Goal: Check status: Check status

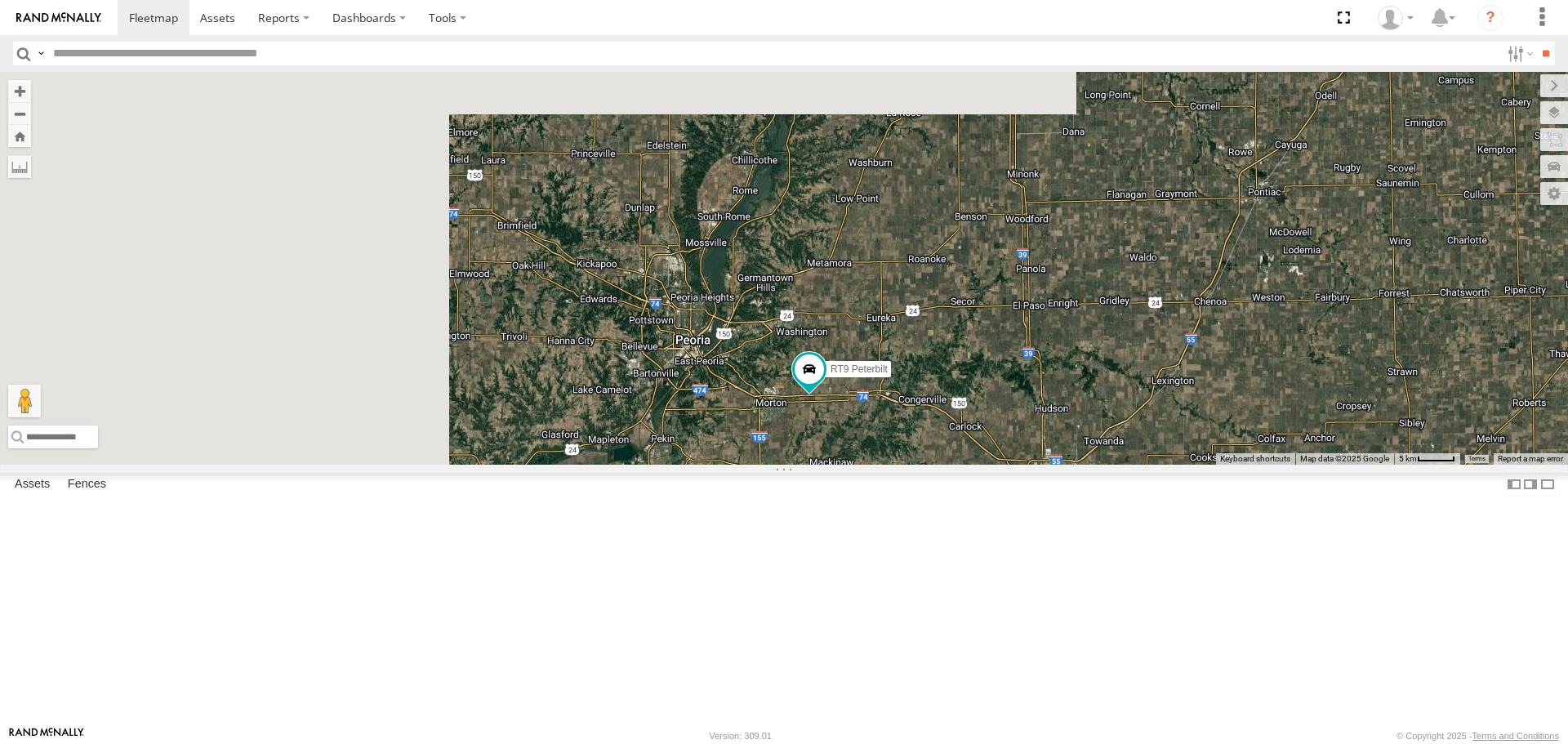
drag, startPoint x: 613, startPoint y: 225, endPoint x: 1230, endPoint y: 604, distance: 724.1
click at [1328, 464] on div "RT9 Peterbilt" at bounding box center [784, 268] width 1568 height 392
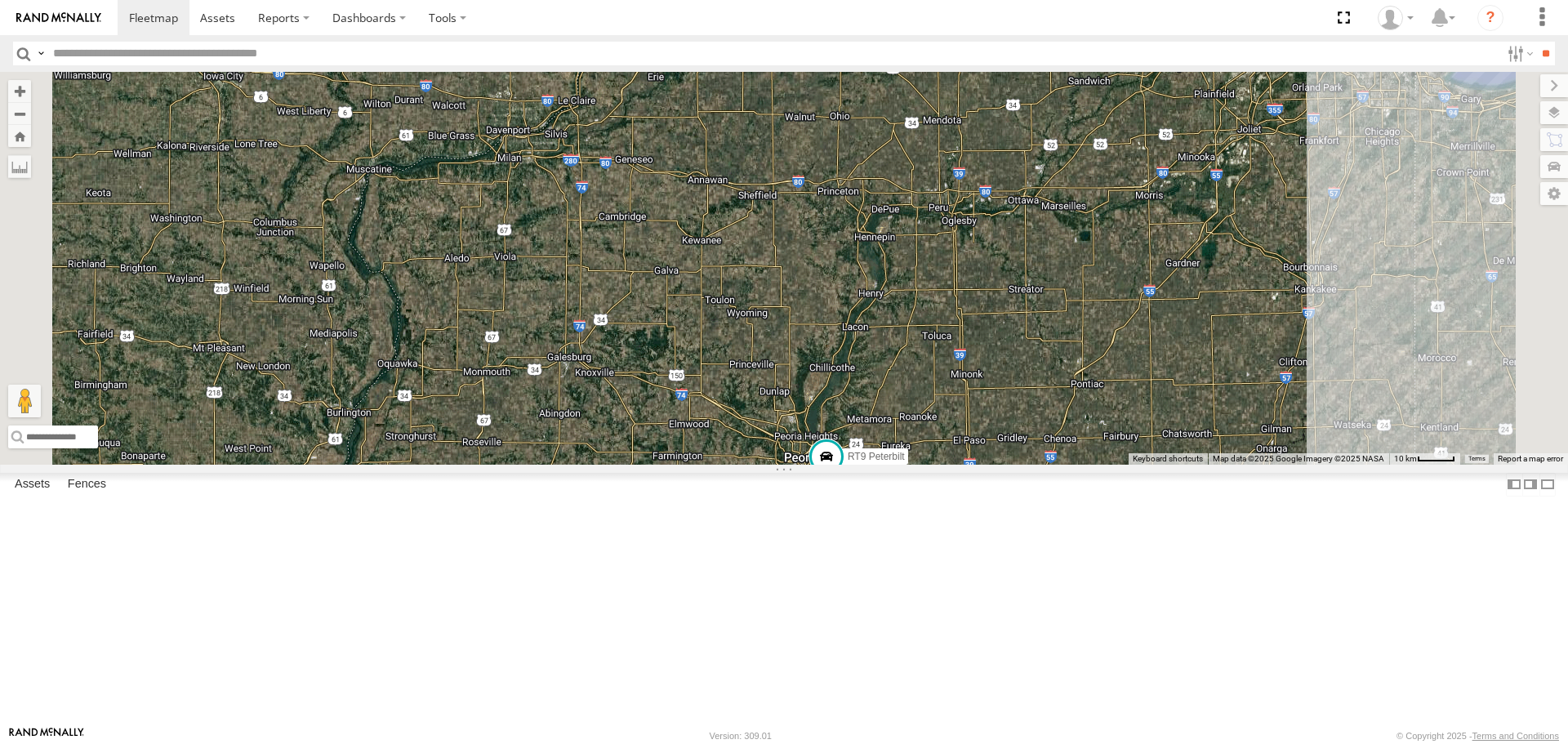
drag, startPoint x: 891, startPoint y: 283, endPoint x: 873, endPoint y: 411, distance: 129.3
click at [873, 411] on div "RT9 Peterbilt" at bounding box center [784, 268] width 1568 height 392
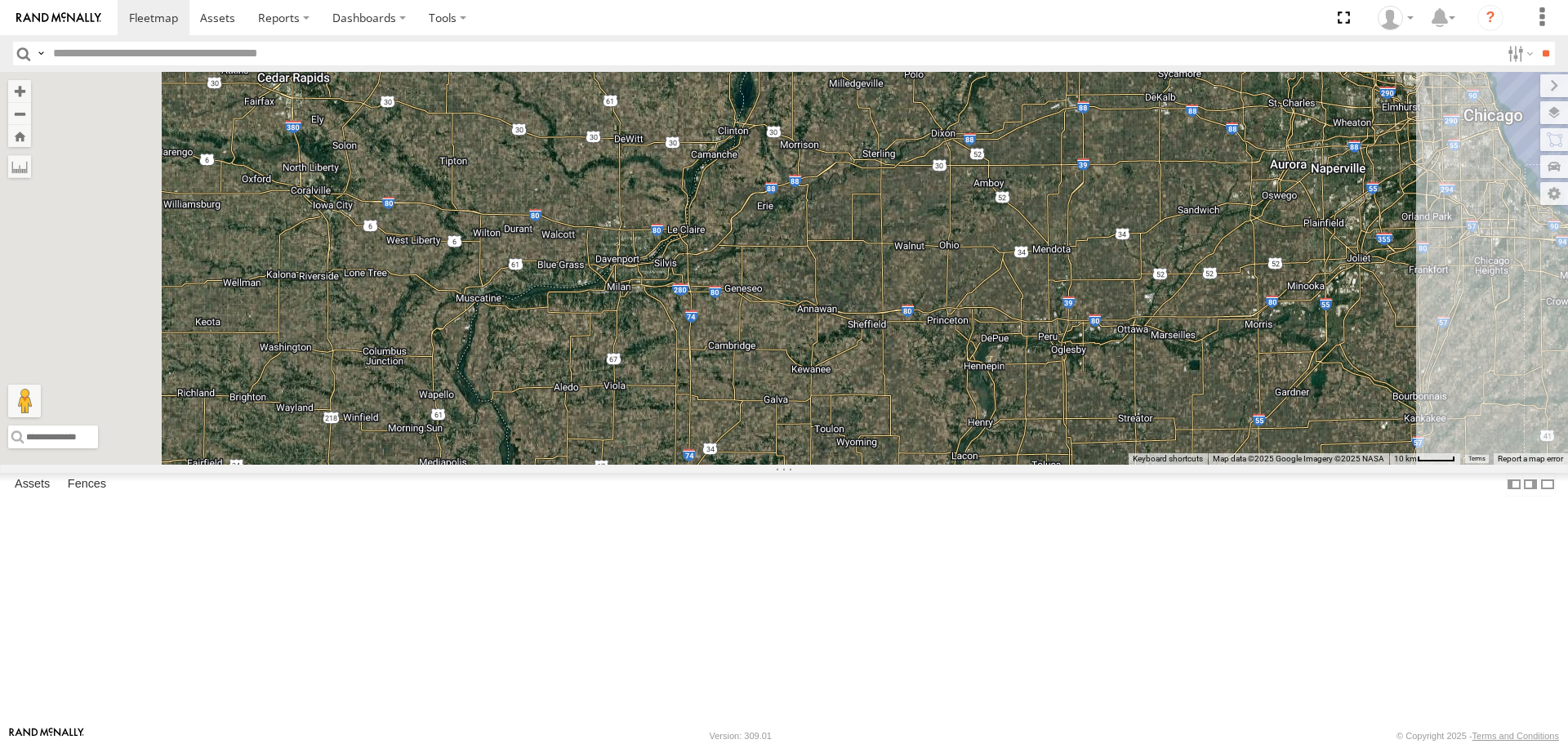
drag, startPoint x: 857, startPoint y: 245, endPoint x: 967, endPoint y: 379, distance: 173.4
click at [967, 379] on div "RT9 Peterbilt" at bounding box center [784, 268] width 1568 height 392
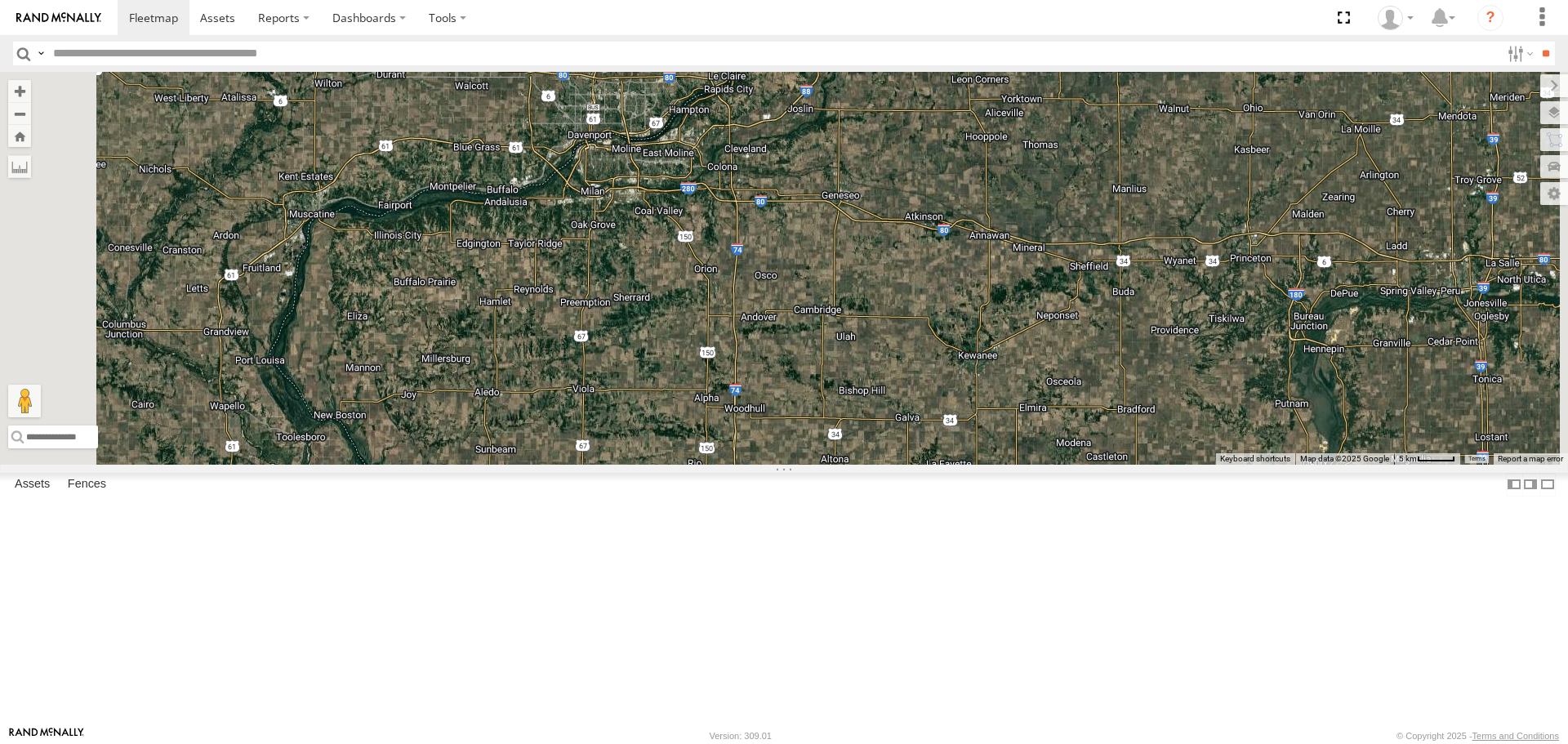
drag, startPoint x: 684, startPoint y: 480, endPoint x: 688, endPoint y: 303, distance: 177.0
click at [688, 303] on div "RT9 Peterbilt" at bounding box center [784, 268] width 1568 height 392
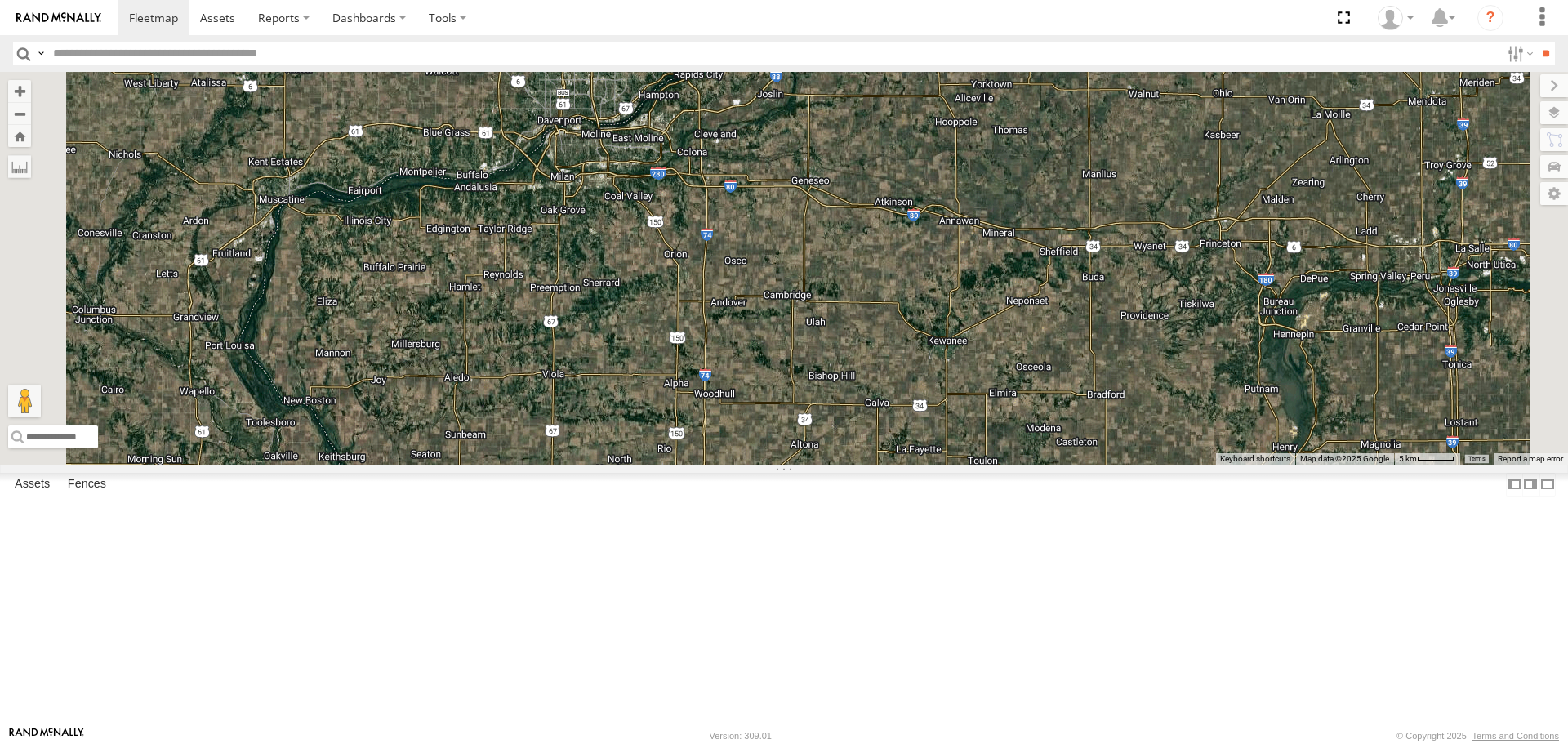
drag, startPoint x: 1003, startPoint y: 321, endPoint x: 978, endPoint y: 296, distance: 35.4
click at [978, 296] on div "RT9 Peterbilt" at bounding box center [784, 268] width 1568 height 392
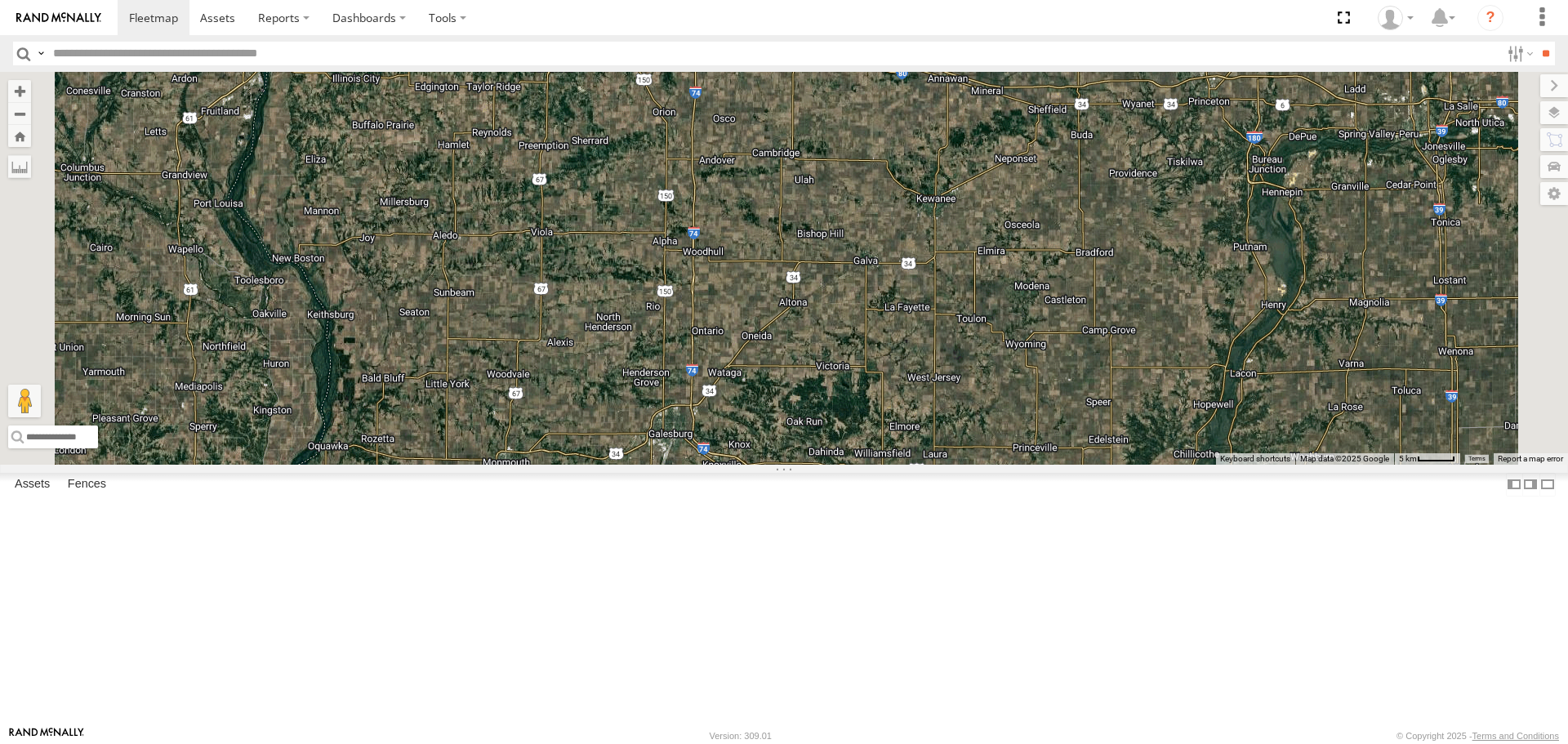
drag, startPoint x: 1027, startPoint y: 548, endPoint x: 1015, endPoint y: 403, distance: 145.5
click at [1015, 403] on div "RT9 Peterbilt" at bounding box center [784, 268] width 1568 height 392
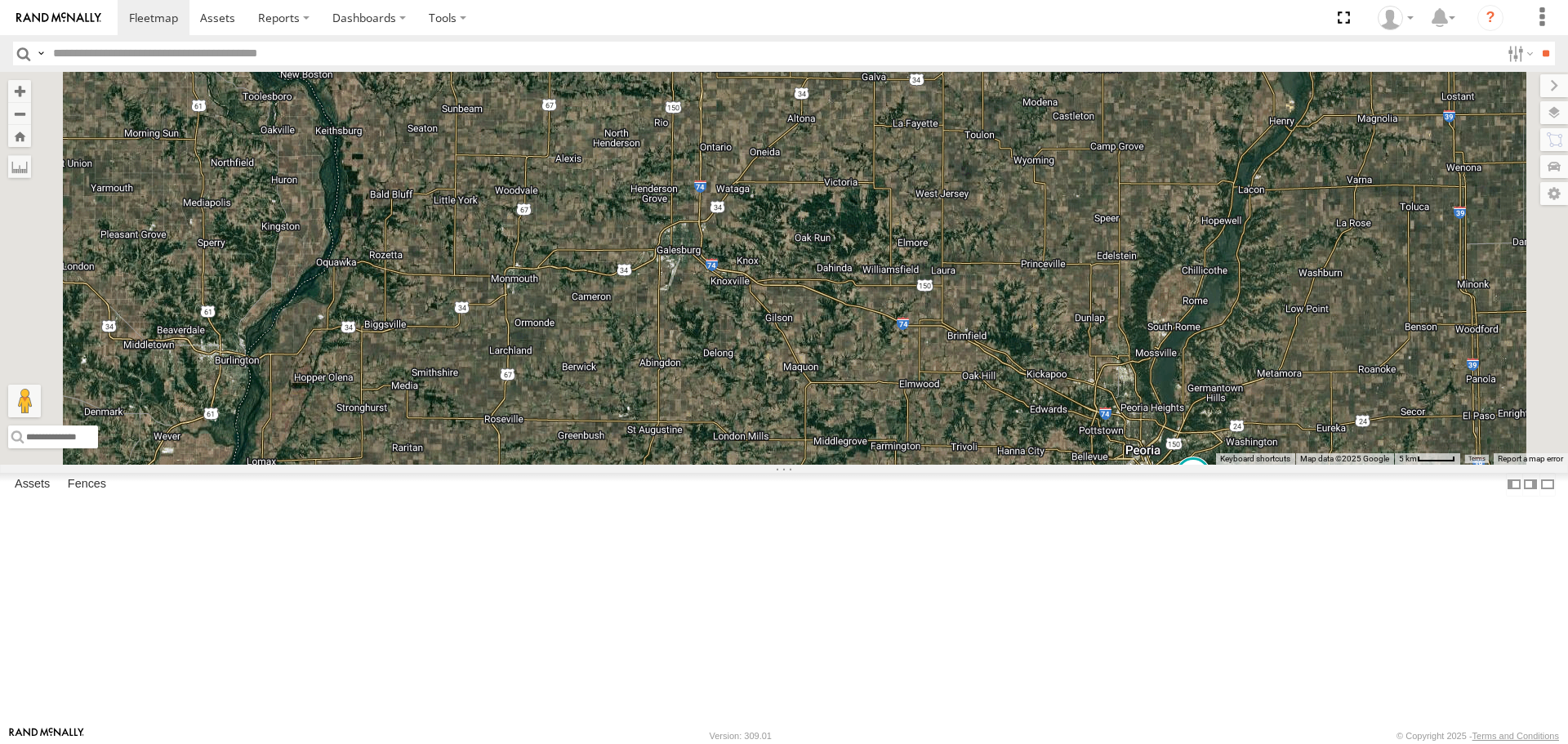
drag, startPoint x: 1036, startPoint y: 540, endPoint x: 1046, endPoint y: 354, distance: 186.3
click at [1046, 354] on div "RT9 Peterbilt" at bounding box center [784, 268] width 1568 height 392
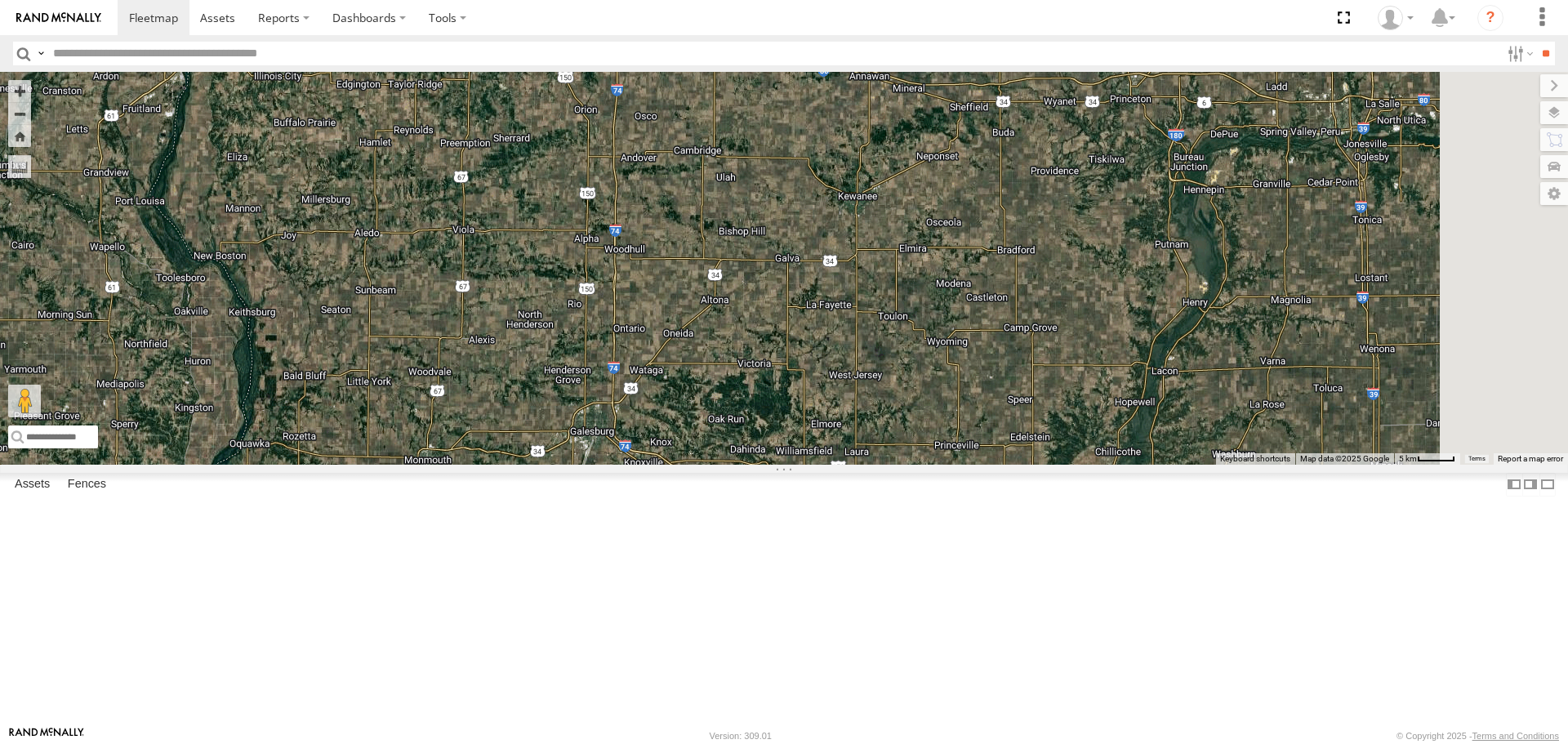
drag, startPoint x: 1082, startPoint y: 541, endPoint x: 995, endPoint y: 720, distance: 199.0
click at [995, 464] on div "RT9 Peterbilt" at bounding box center [784, 268] width 1568 height 392
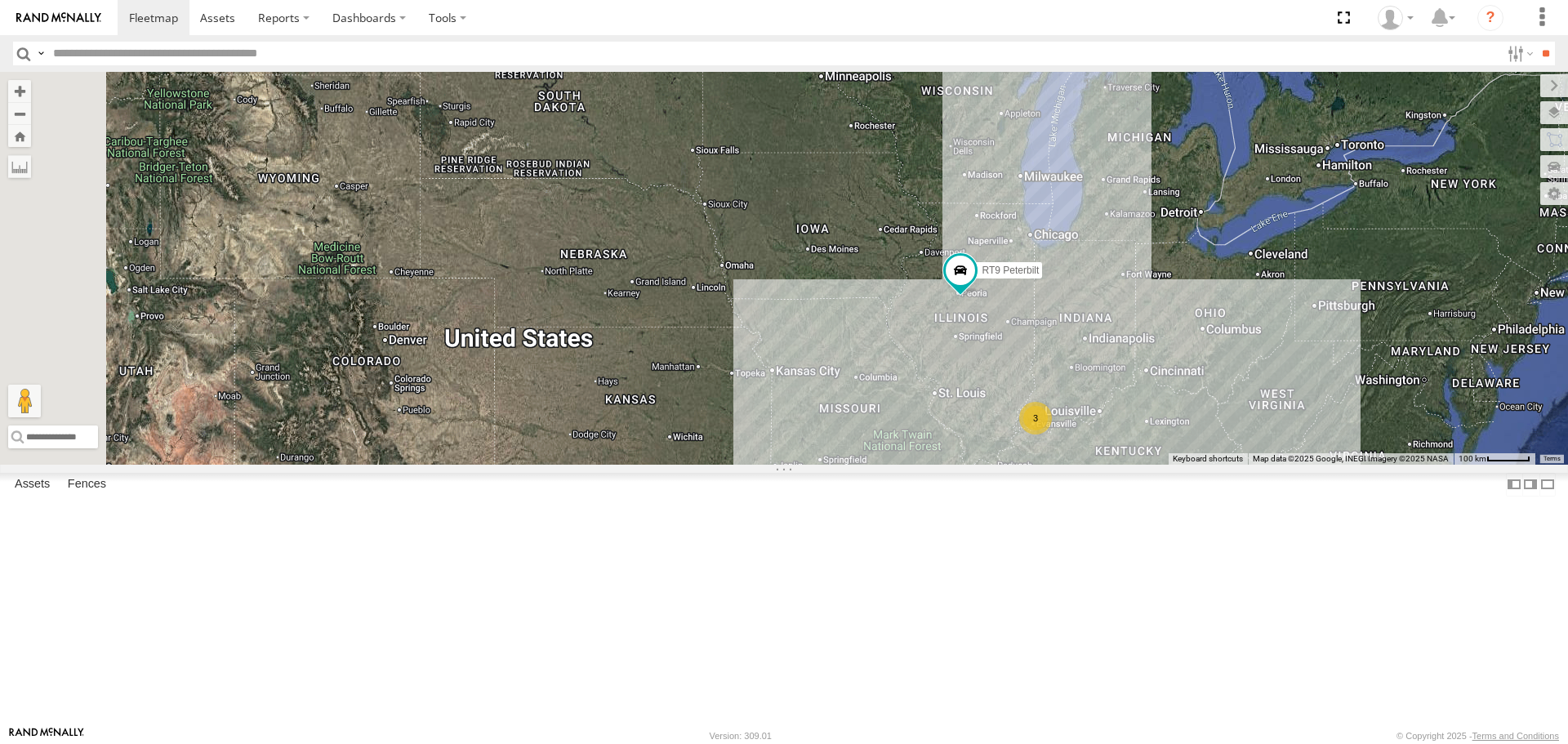
drag, startPoint x: 1031, startPoint y: 443, endPoint x: 1089, endPoint y: 411, distance: 66.2
click at [1089, 411] on div "RT9 Peterbilt 3" at bounding box center [784, 268] width 1568 height 392
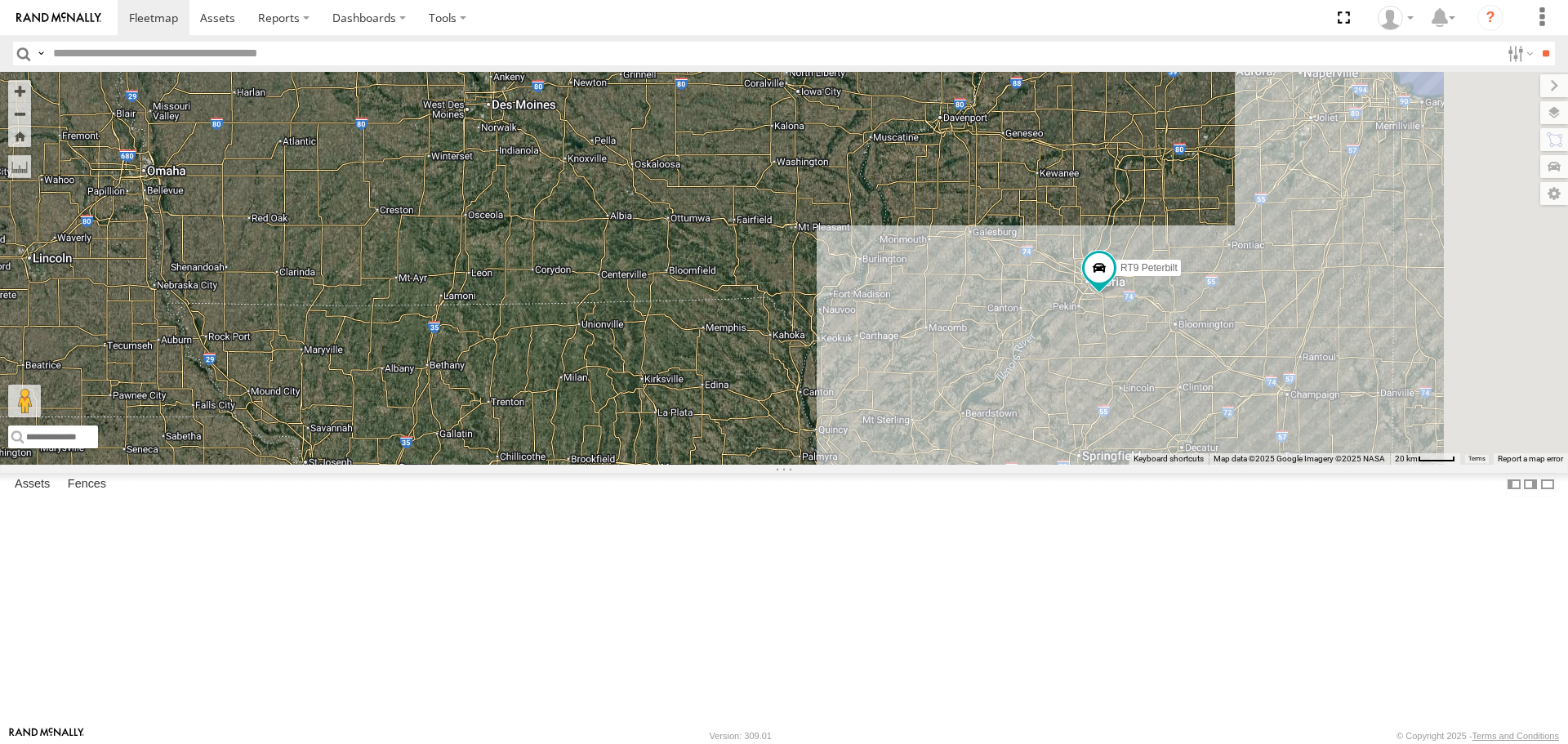
drag, startPoint x: 1200, startPoint y: 439, endPoint x: 1018, endPoint y: 439, distance: 182.0
click at [1018, 439] on div "RT9 Peterbilt" at bounding box center [784, 268] width 1568 height 392
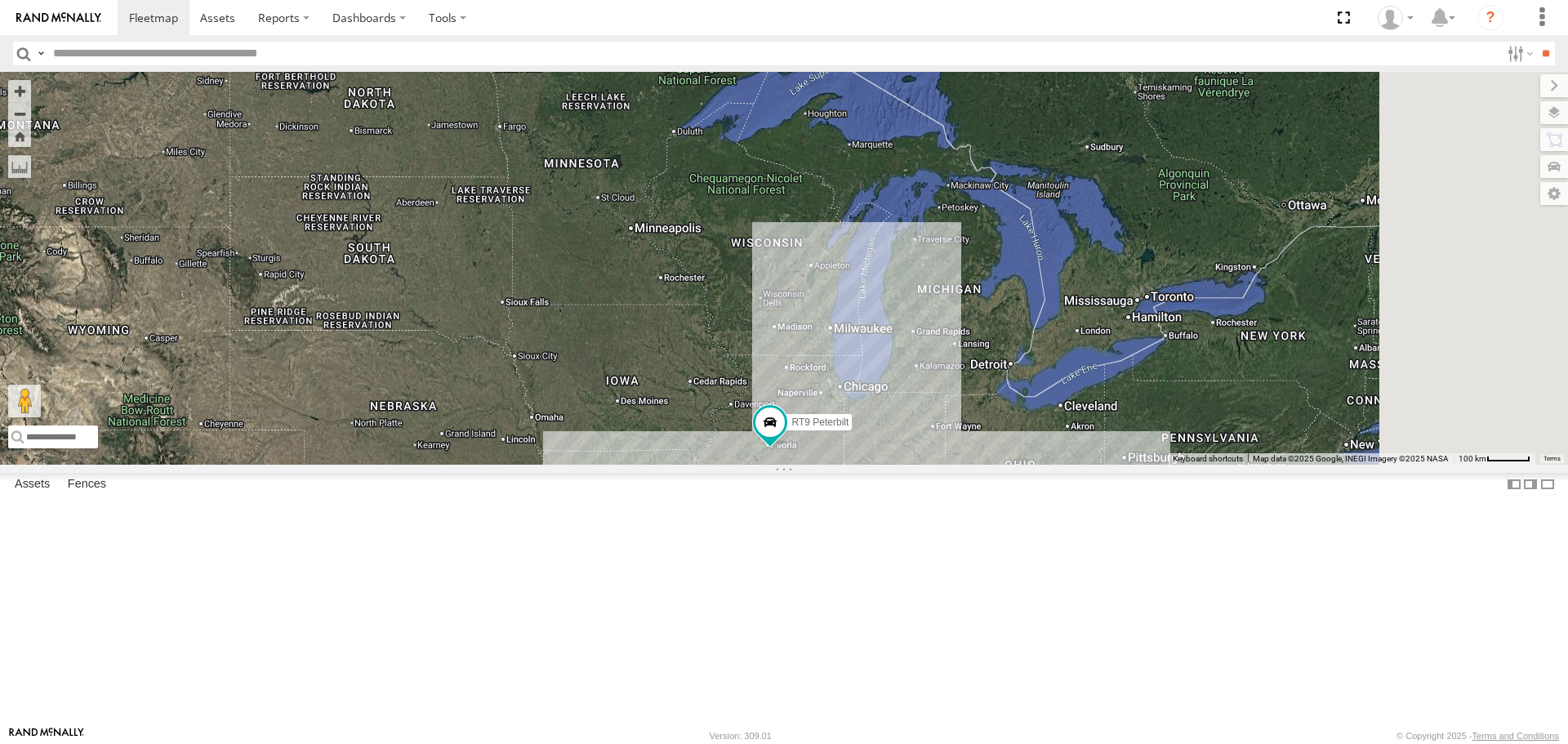
drag, startPoint x: 1030, startPoint y: 367, endPoint x: 913, endPoint y: 514, distance: 187.9
click at [913, 464] on div "RT9 Peterbilt 3" at bounding box center [784, 268] width 1568 height 392
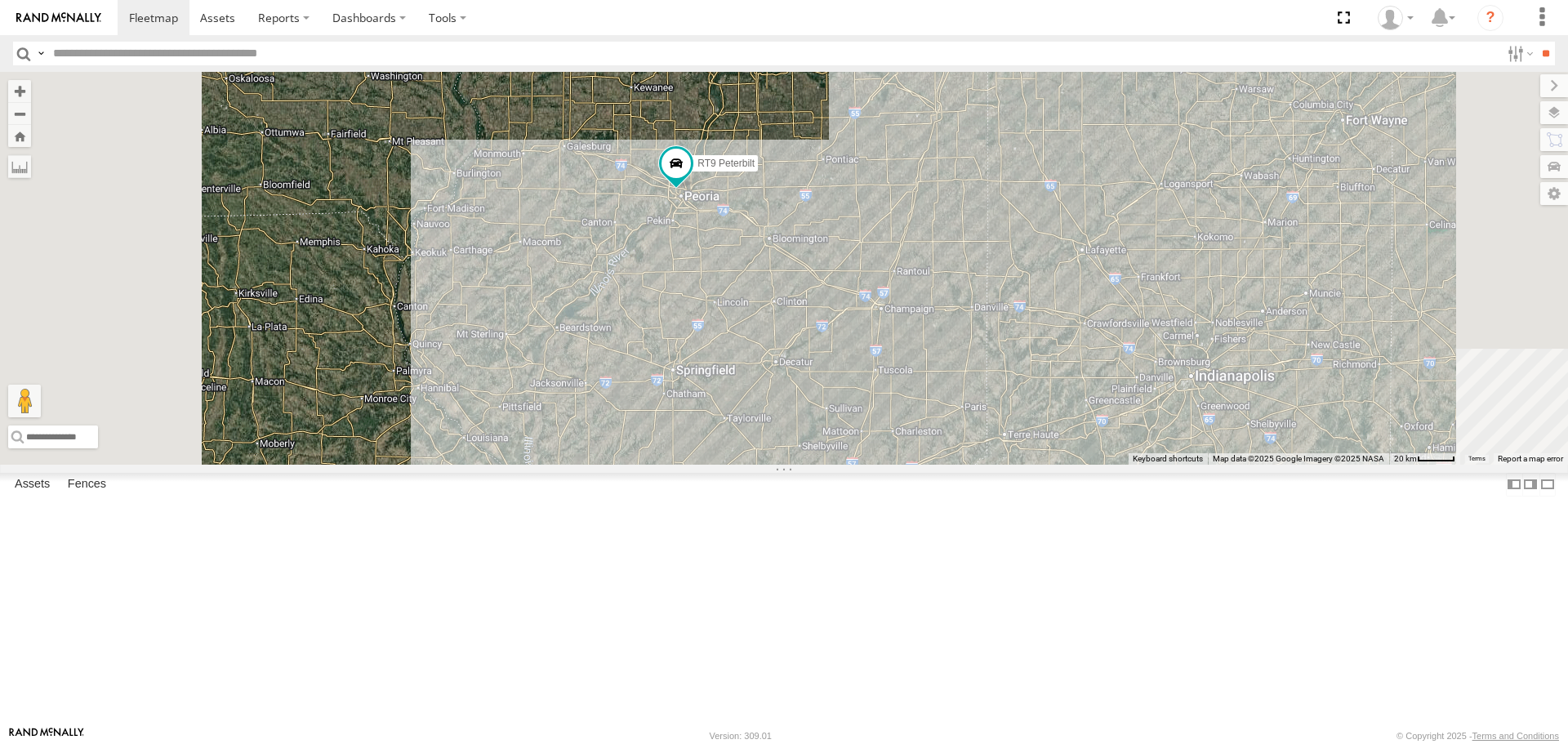
drag, startPoint x: 897, startPoint y: 593, endPoint x: 964, endPoint y: 327, distance: 274.3
click at [964, 327] on div "RT9 Peterbilt" at bounding box center [784, 268] width 1568 height 392
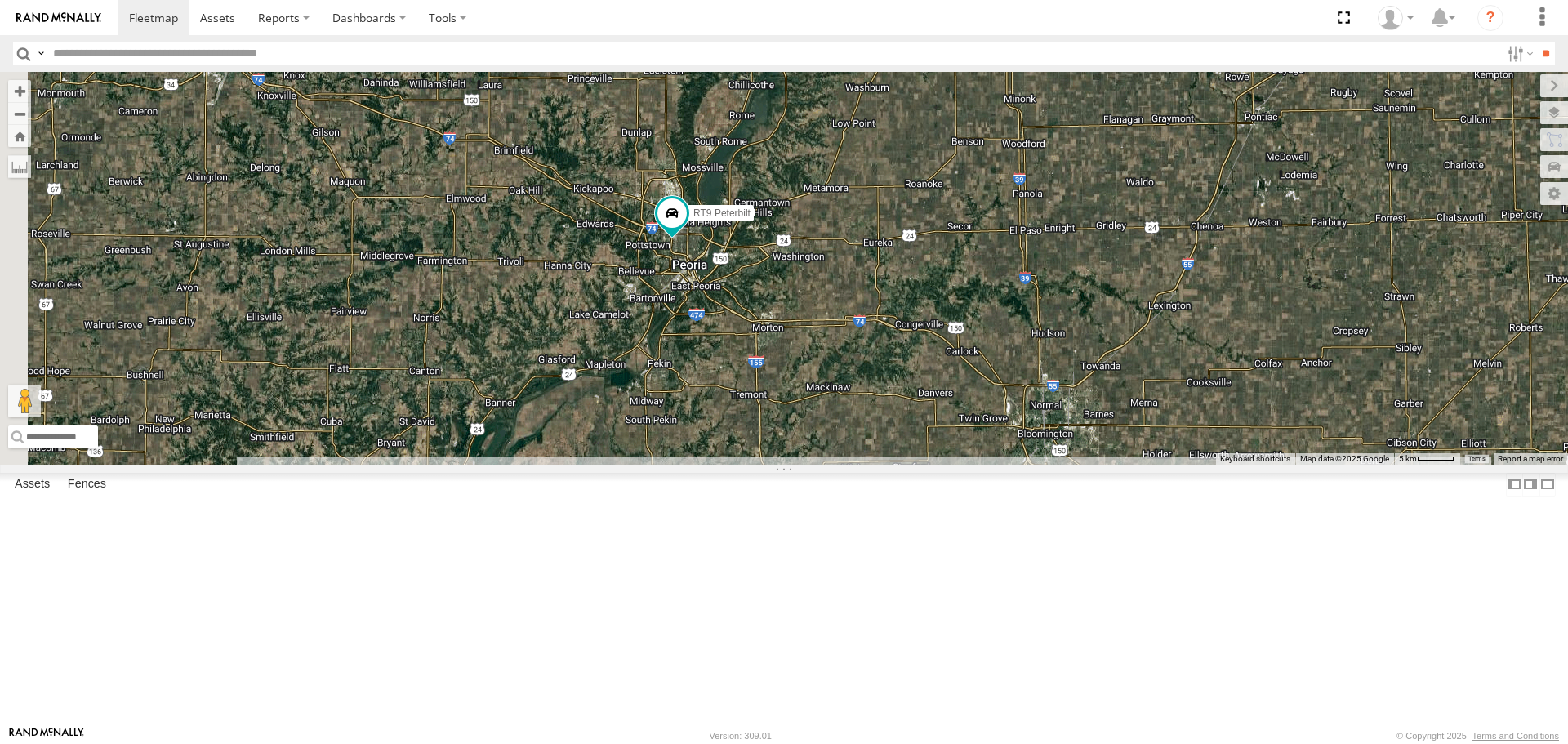
drag, startPoint x: 824, startPoint y: 294, endPoint x: 984, endPoint y: 425, distance: 206.8
click at [984, 425] on div "RT9 Peterbilt" at bounding box center [784, 268] width 1568 height 392
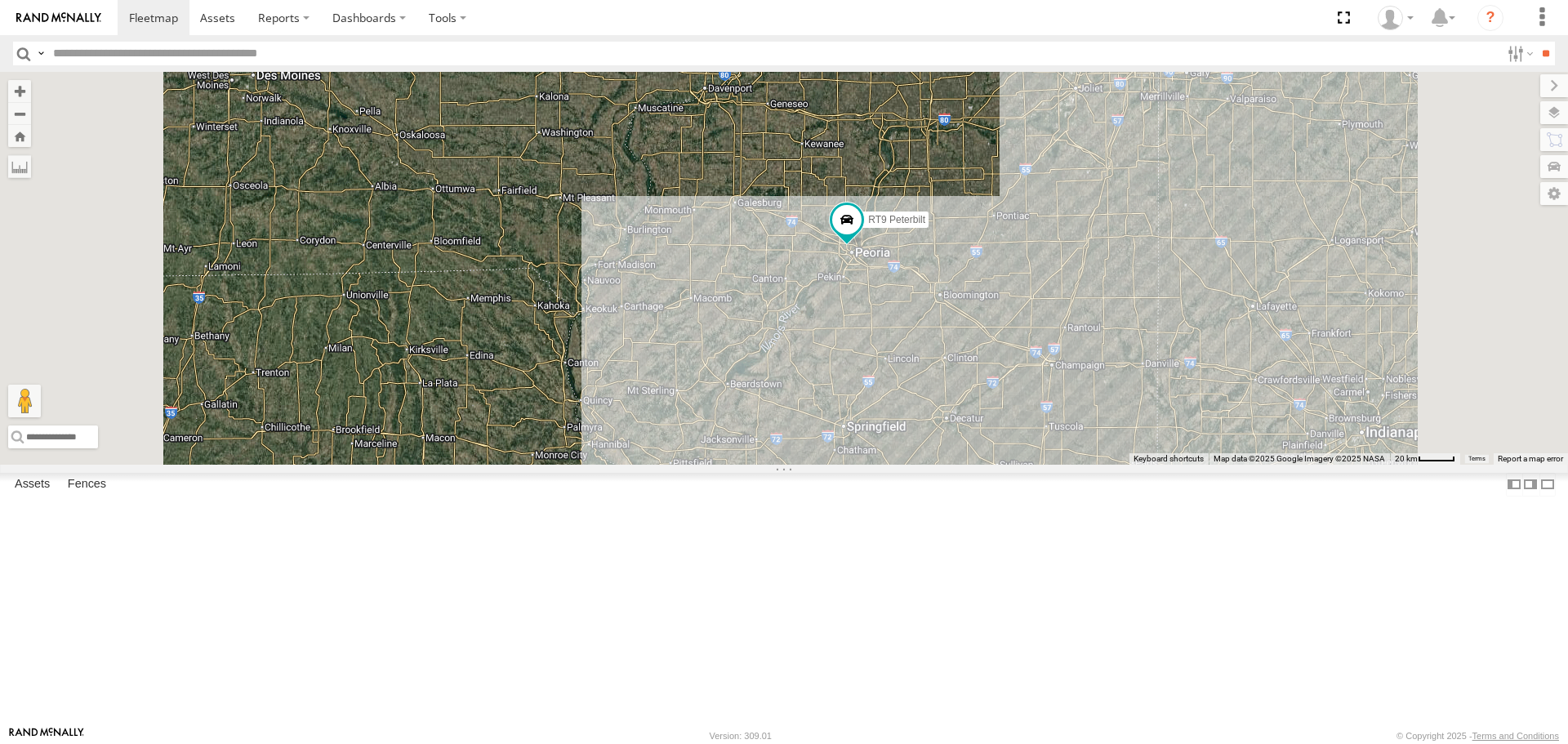
click at [1163, 464] on div "RT9 Peterbilt" at bounding box center [784, 268] width 1568 height 392
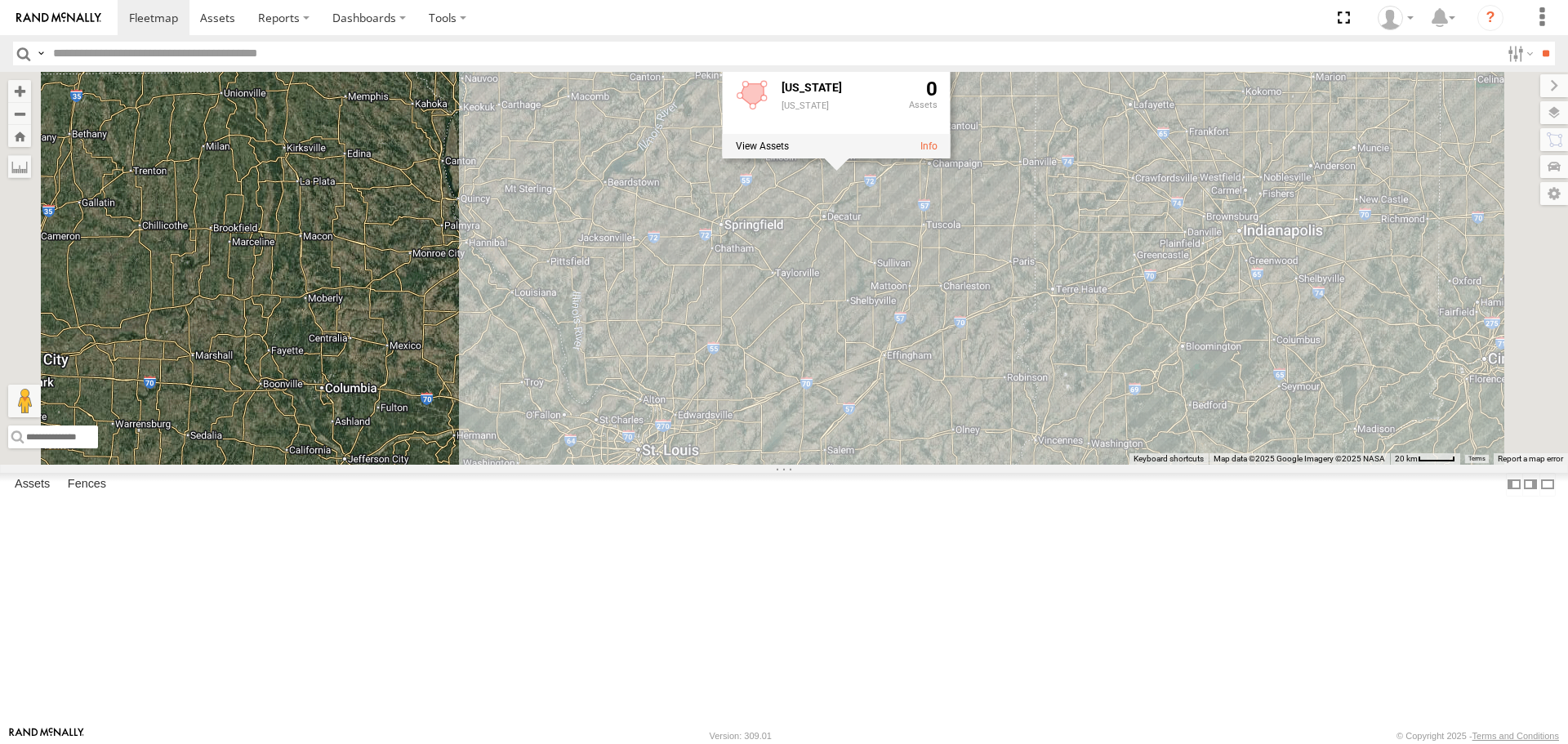
drag, startPoint x: 1083, startPoint y: 578, endPoint x: 960, endPoint y: 373, distance: 239.1
click at [960, 373] on div "RT9 Peterbilt [US_STATE] [US_STATE] 0" at bounding box center [784, 268] width 1568 height 392
click at [168, 14] on span at bounding box center [153, 17] width 49 height 15
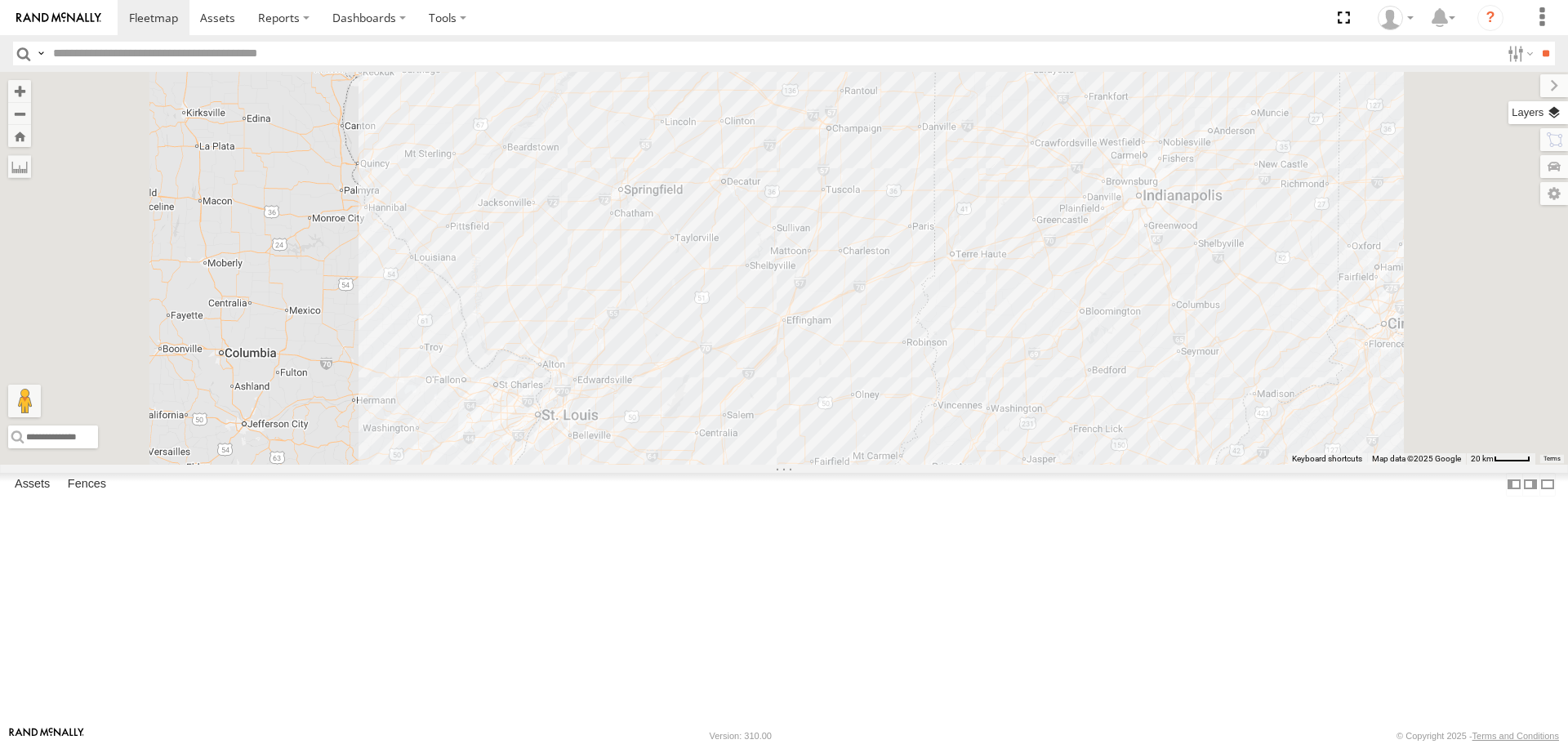
click at [1557, 115] on label at bounding box center [1538, 113] width 60 height 23
click at [0, 0] on span "Basemaps" at bounding box center [0, 0] width 0 height 0
click at [0, 0] on span "Satellite + Roadmap" at bounding box center [0, 0] width 0 height 0
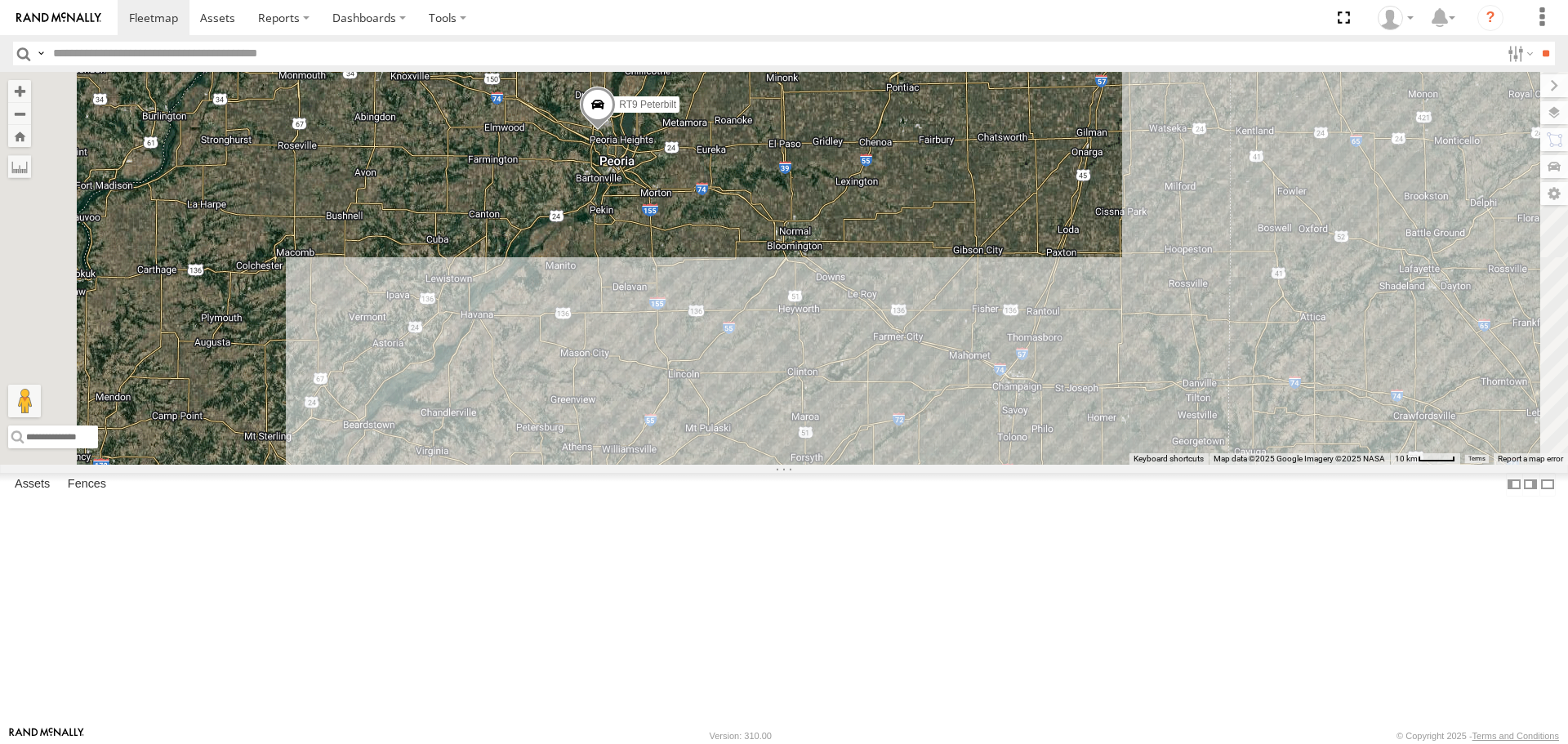
drag, startPoint x: 918, startPoint y: 201, endPoint x: 1108, endPoint y: 617, distance: 457.3
click at [1108, 464] on div "RT9 Peterbilt" at bounding box center [784, 268] width 1568 height 392
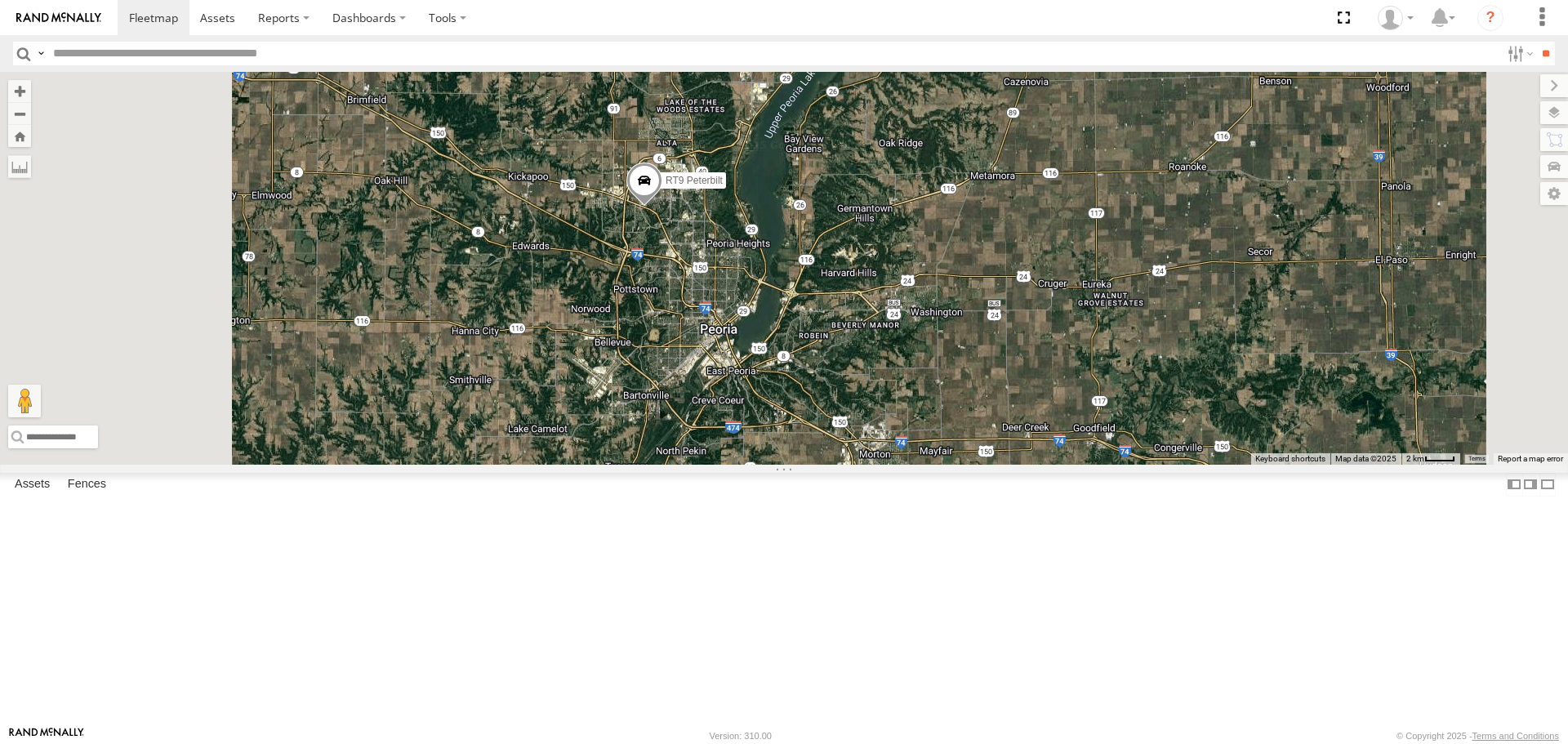
drag, startPoint x: 870, startPoint y: 250, endPoint x: 980, endPoint y: 520, distance: 291.5
click at [980, 464] on div "RT9 Peterbilt" at bounding box center [784, 268] width 1568 height 392
